Goal: Information Seeking & Learning: Learn about a topic

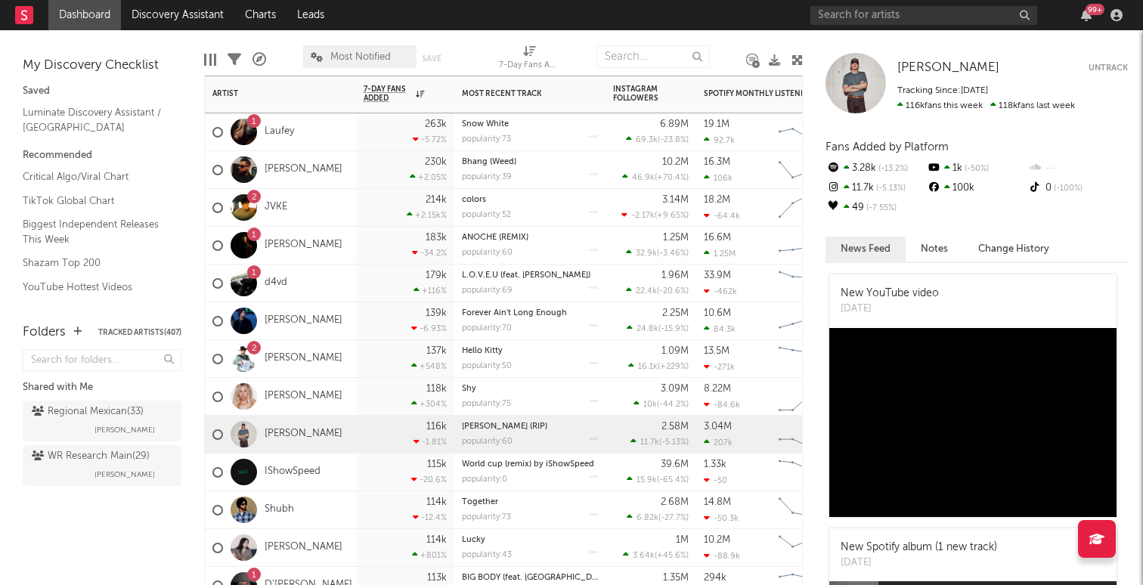
click at [341, 363] on div "2 [PERSON_NAME]" at bounding box center [280, 359] width 151 height 38
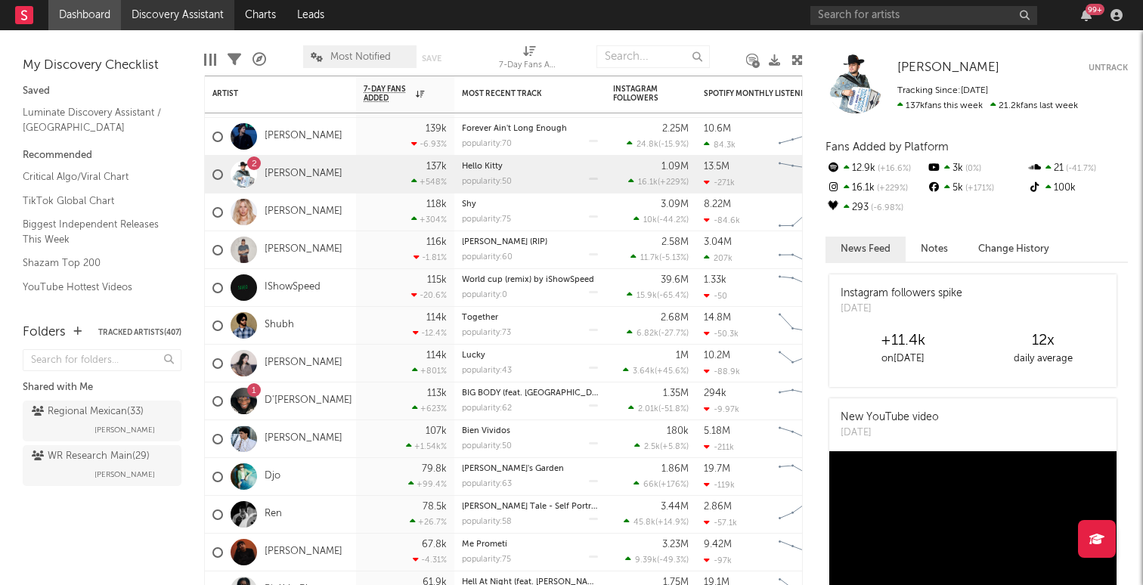
click at [183, 11] on link "Discovery Assistant" at bounding box center [177, 15] width 113 height 30
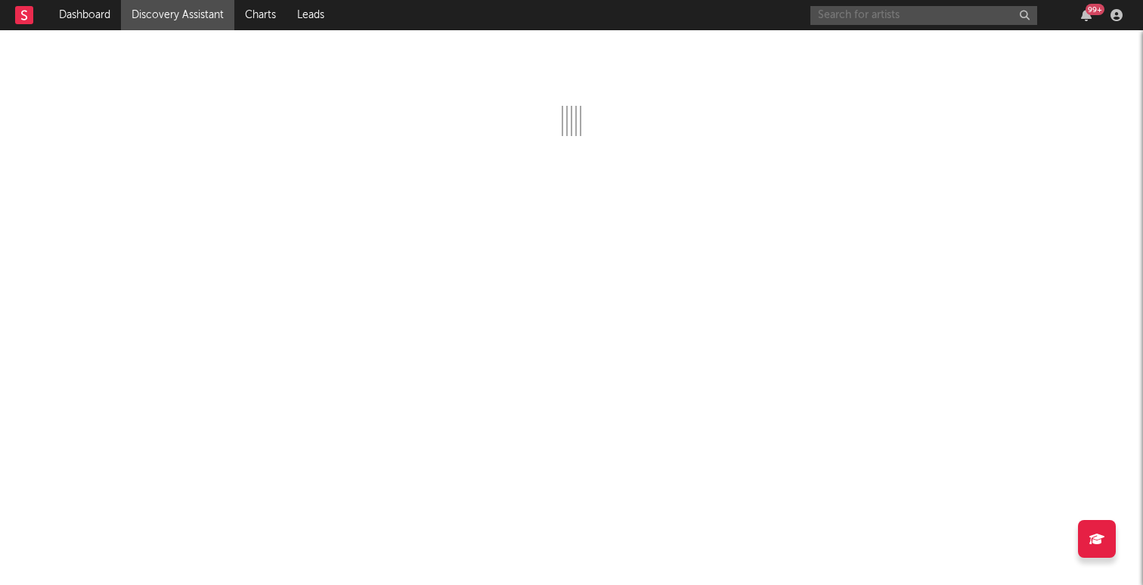
click at [853, 23] on input "text" at bounding box center [923, 15] width 227 height 19
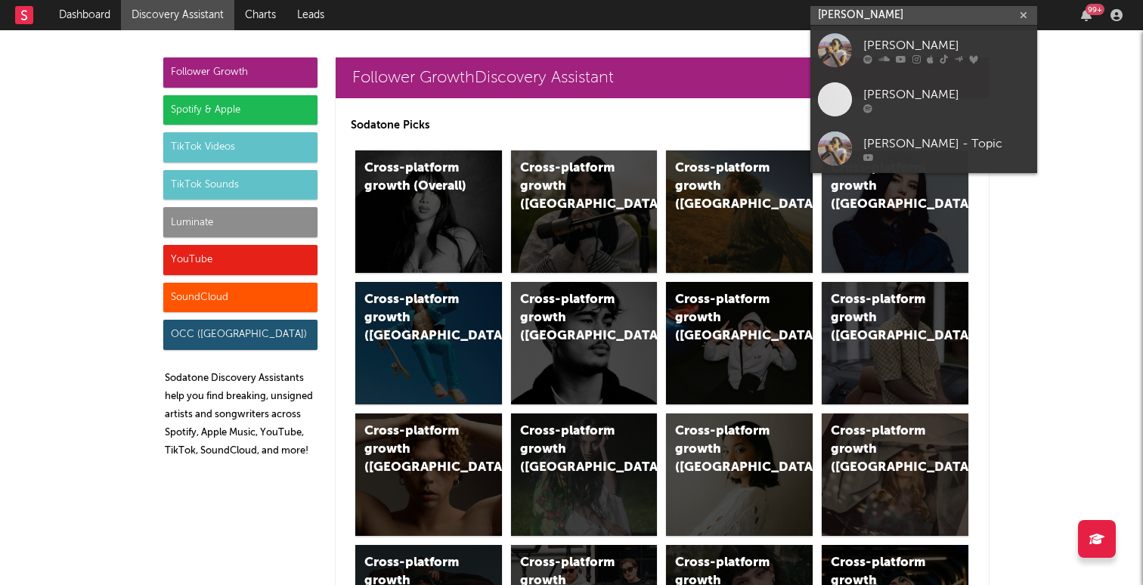
type input "[PERSON_NAME]"
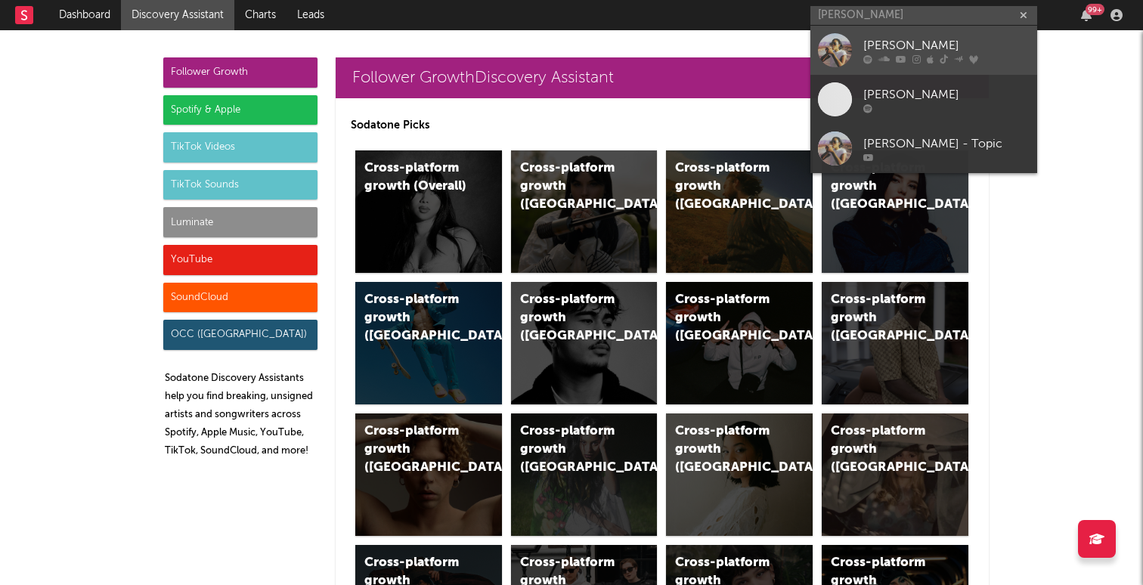
drag, startPoint x: 853, startPoint y: 22, endPoint x: 866, endPoint y: 51, distance: 32.1
click at [866, 51] on div "[PERSON_NAME]" at bounding box center [946, 45] width 166 height 18
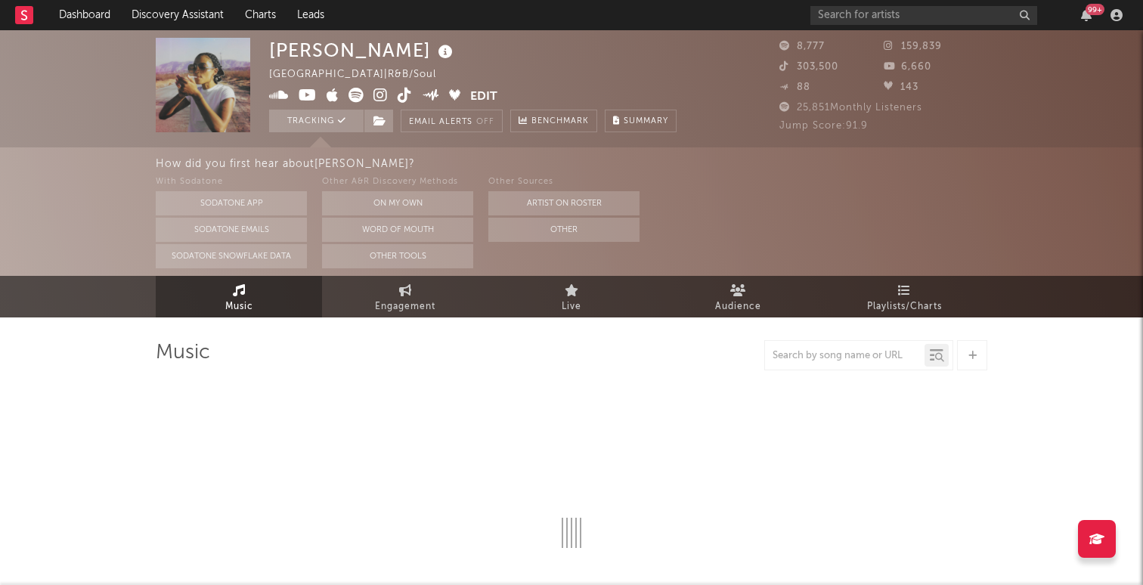
select select "1w"
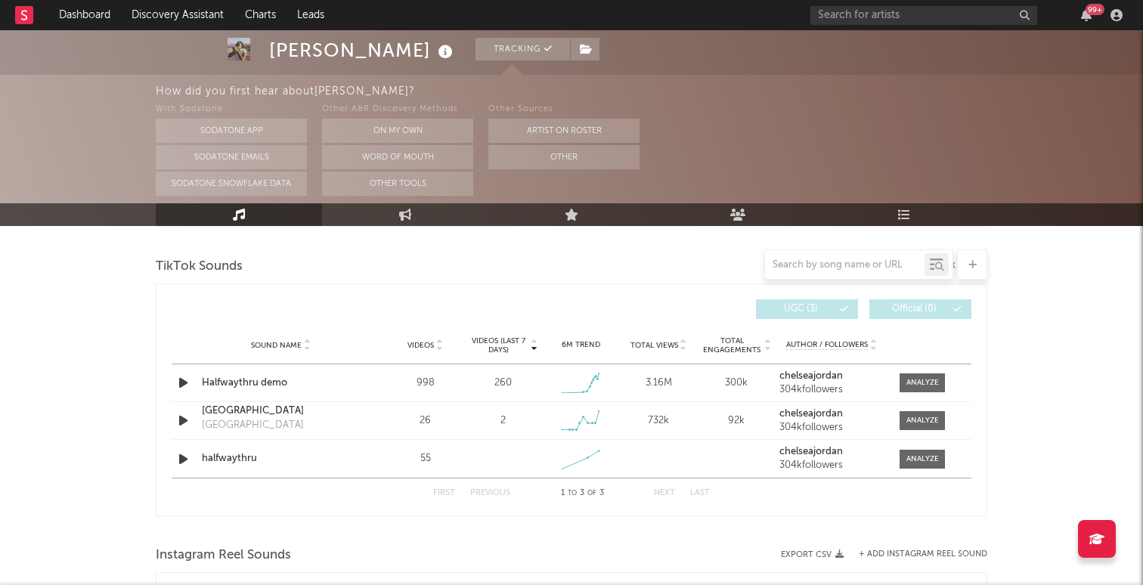
scroll to position [1009, 0]
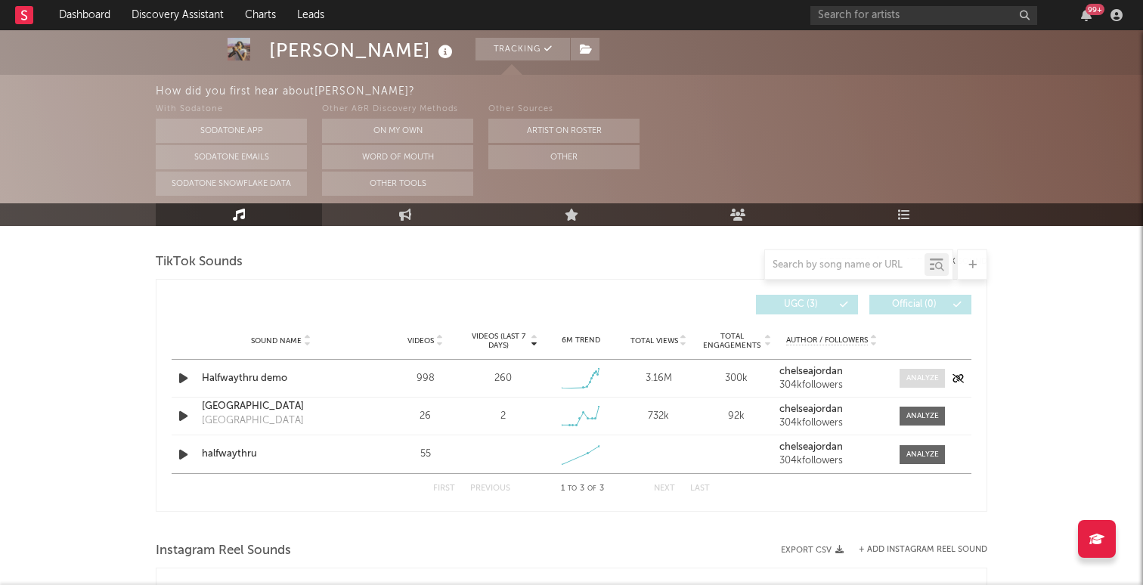
click at [929, 382] on div at bounding box center [922, 378] width 32 height 11
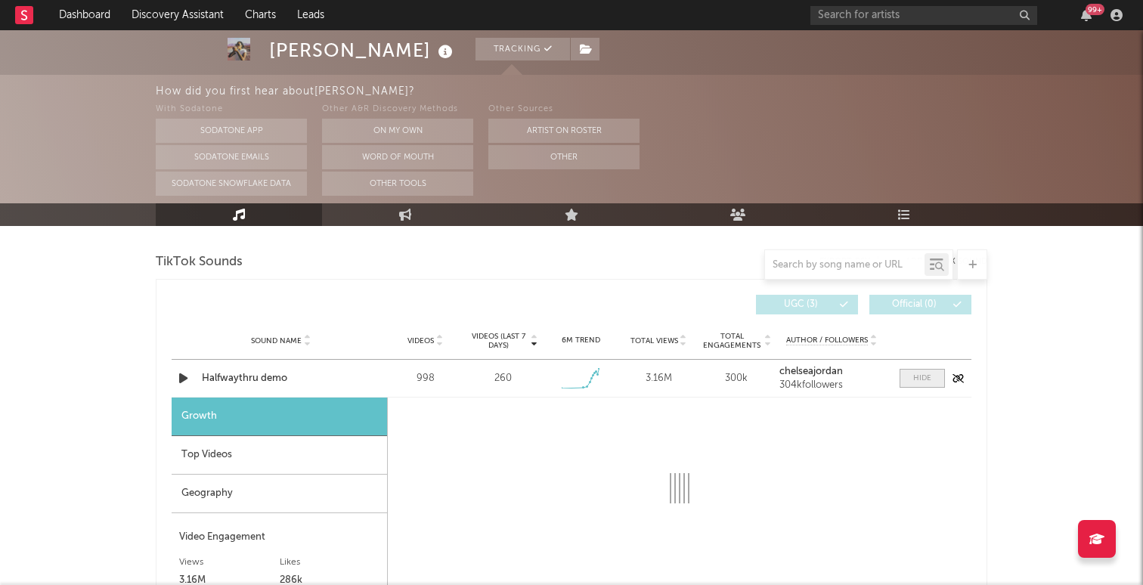
select select "1w"
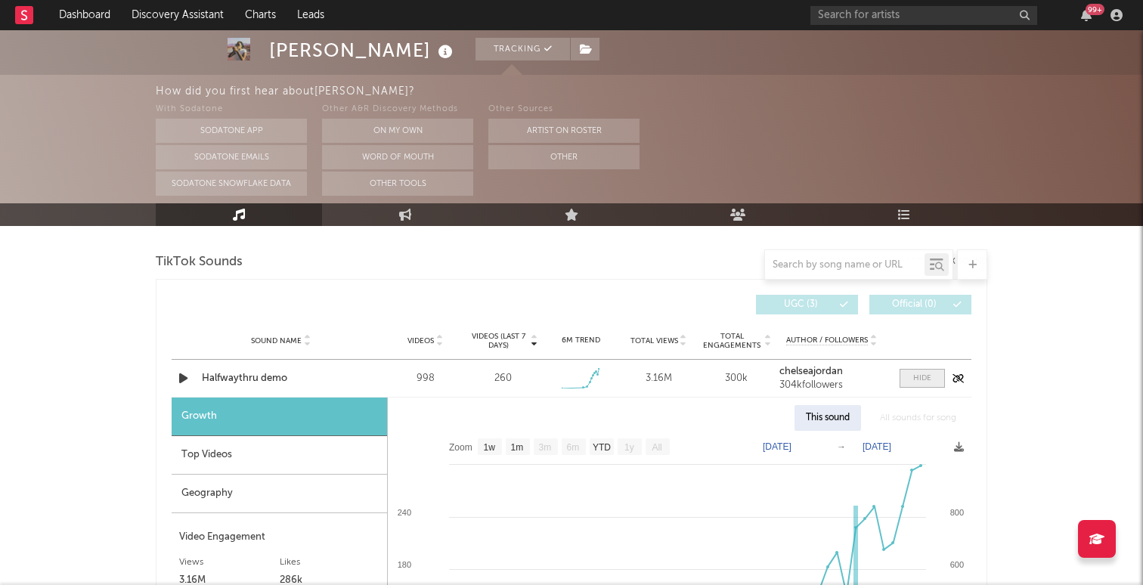
scroll to position [1066, 0]
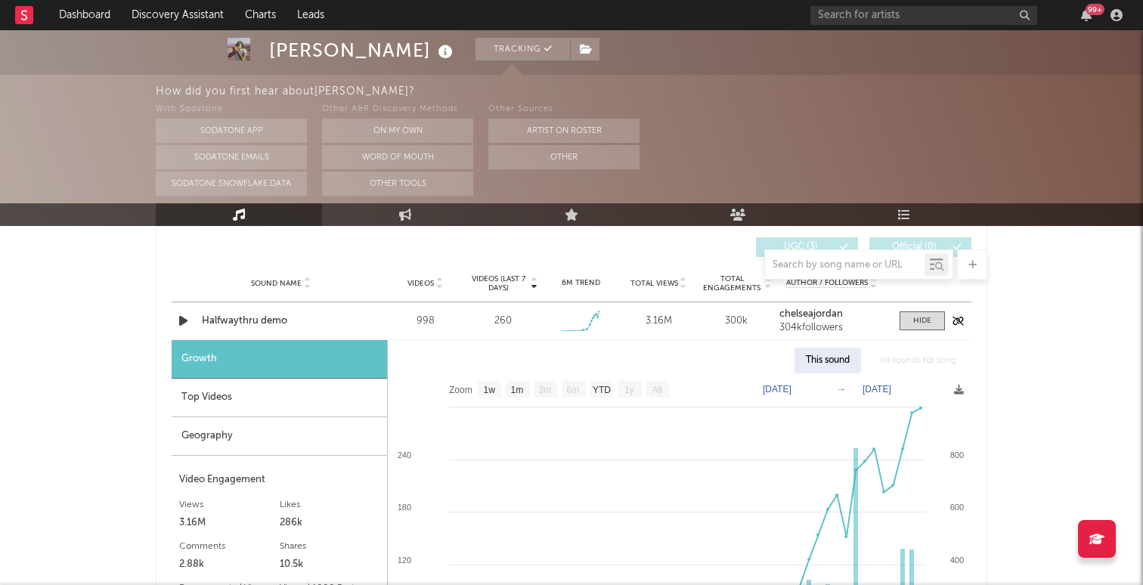
click at [244, 316] on div "Halfwaythru demo" at bounding box center [281, 321] width 158 height 15
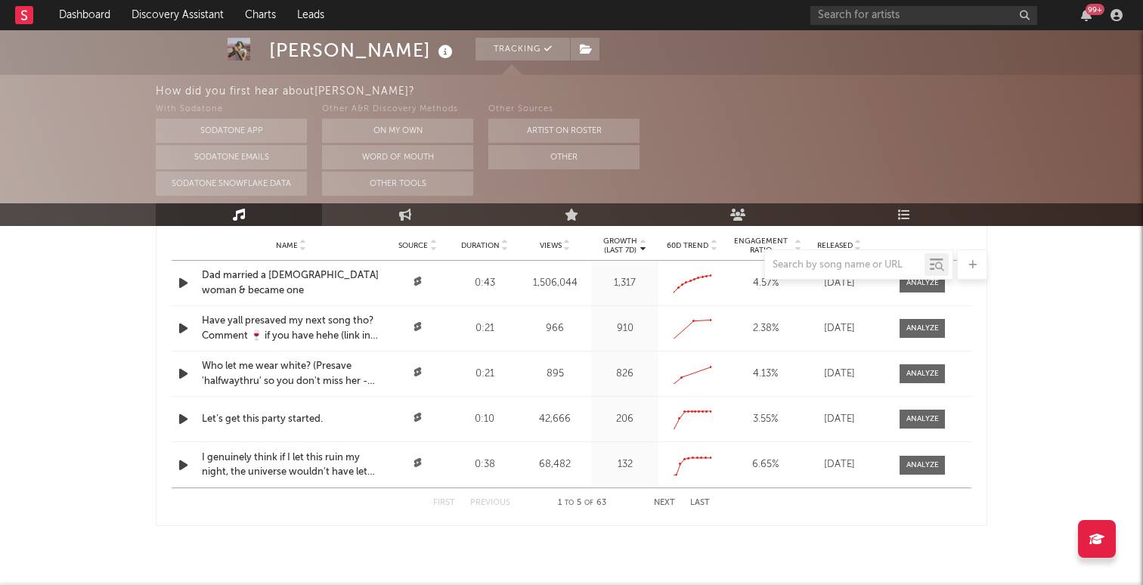
scroll to position [2080, 0]
